Goal: Task Accomplishment & Management: Use online tool/utility

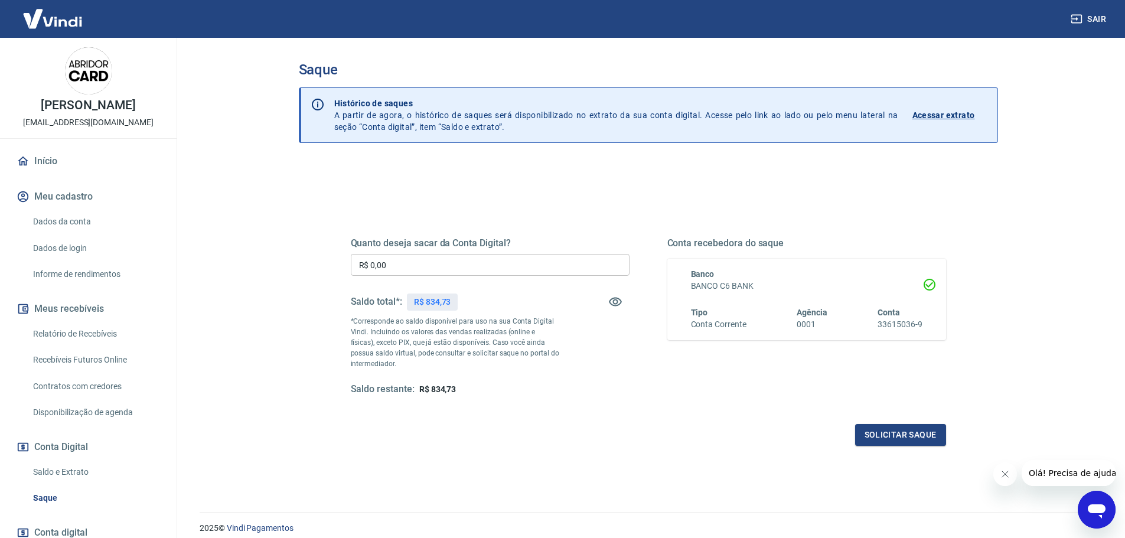
click at [444, 261] on input "R$ 0,00" at bounding box center [490, 265] width 279 height 22
type input "R$ 834,73"
click at [904, 440] on button "Solicitar saque" at bounding box center [900, 435] width 91 height 22
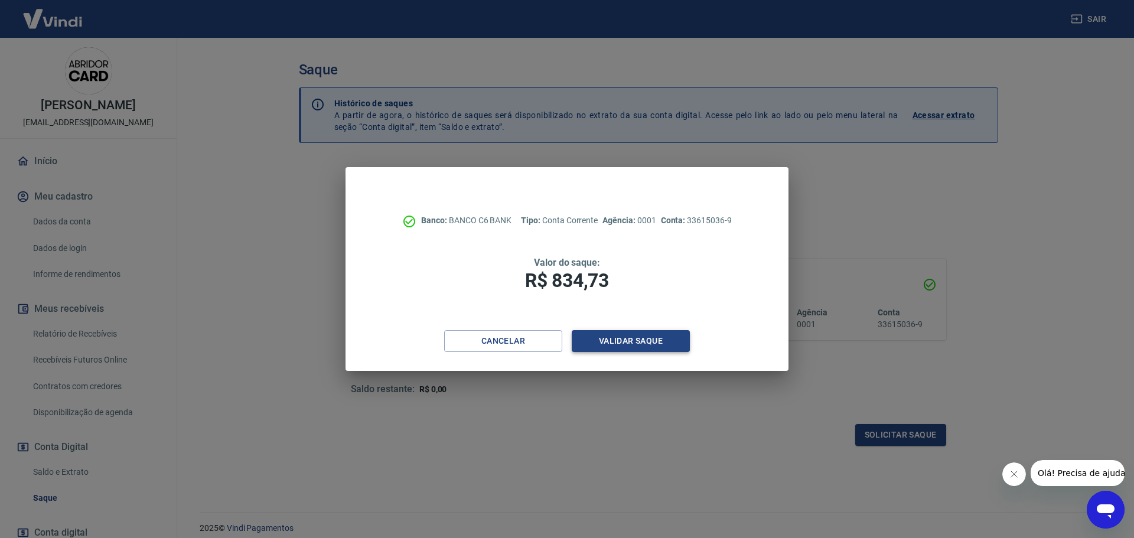
click at [655, 339] on button "Validar saque" at bounding box center [631, 341] width 118 height 22
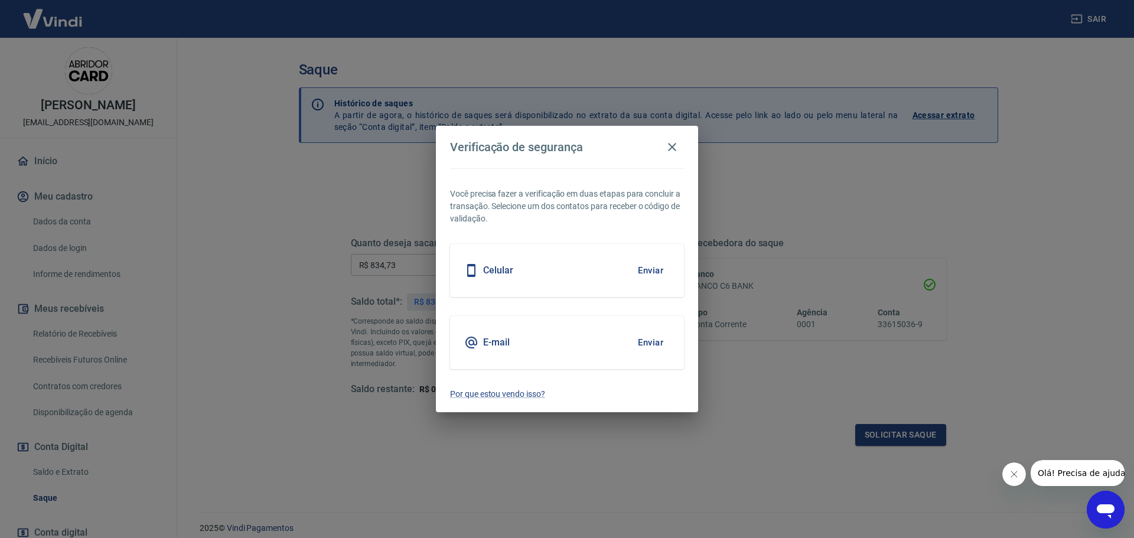
click at [652, 346] on button "Enviar" at bounding box center [651, 342] width 38 height 25
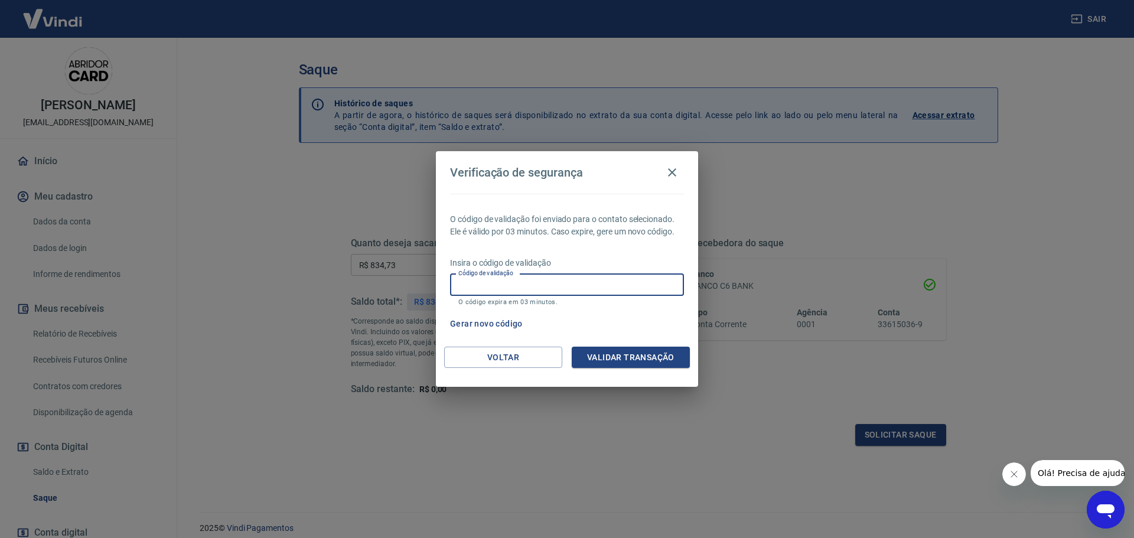
click at [543, 285] on input "Código de validação" at bounding box center [567, 285] width 234 height 22
paste input "320653"
type input "320653"
click at [642, 360] on button "Validar transação" at bounding box center [631, 358] width 118 height 22
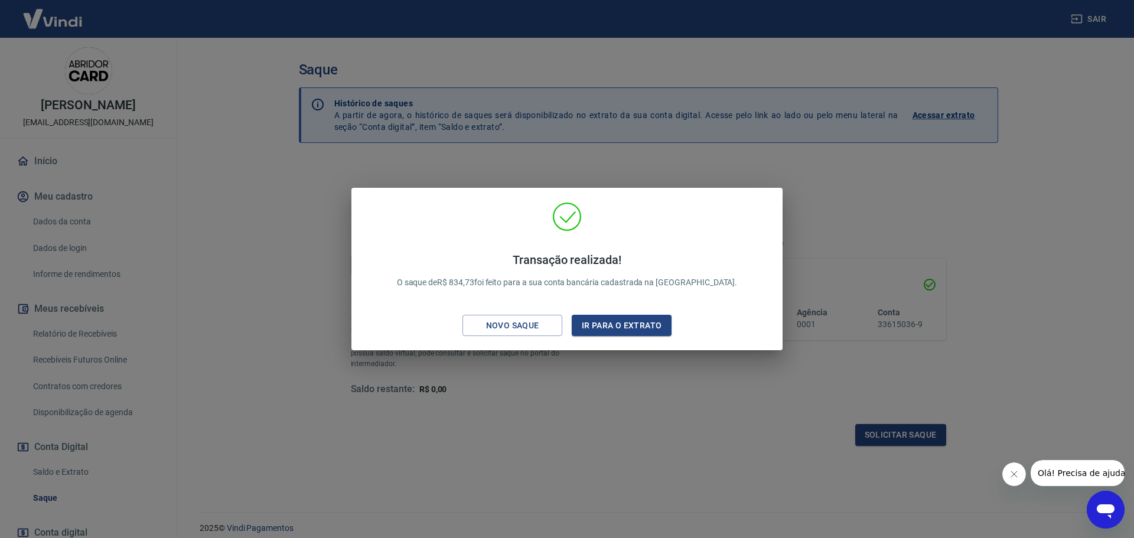
click at [903, 239] on div "Transação realizada! O saque de R$ 834,73 foi feito para a sua conta bancária c…" at bounding box center [567, 269] width 1134 height 538
